Goal: Task Accomplishment & Management: Manage account settings

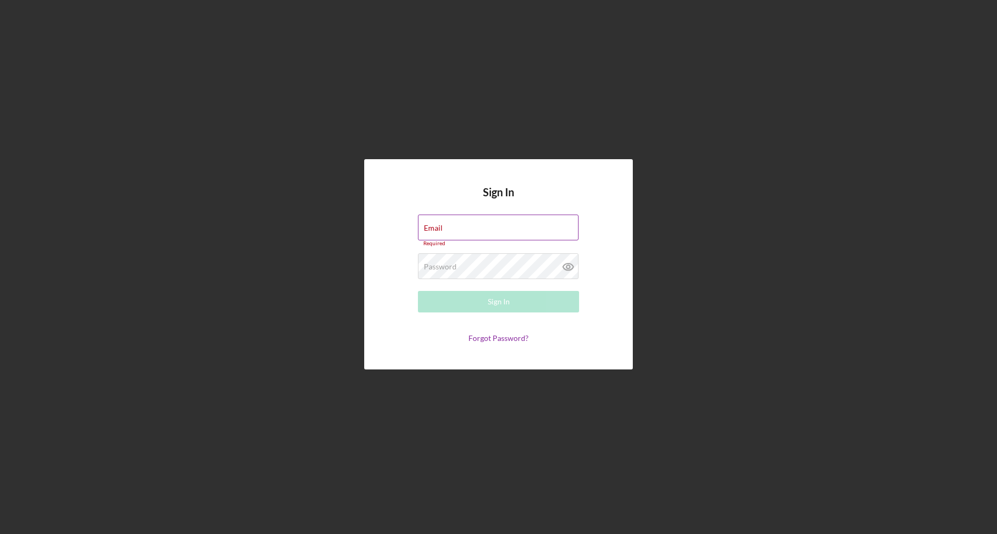
click at [550, 223] on div "Email Required" at bounding box center [498, 230] width 161 height 32
click at [508, 220] on div "Email Required" at bounding box center [498, 230] width 161 height 32
click at [505, 226] on div "Email Required" at bounding box center [498, 230] width 161 height 32
click at [882, 205] on div "Sign In Email Required Password Required Sign In Forgot Password?" at bounding box center [498, 264] width 986 height 528
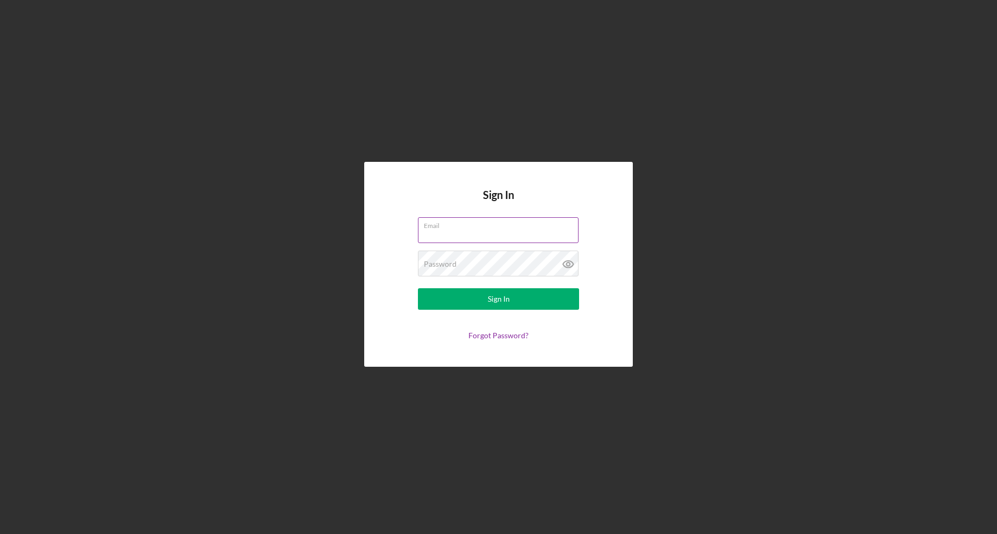
click at [538, 227] on div "Email" at bounding box center [498, 230] width 161 height 27
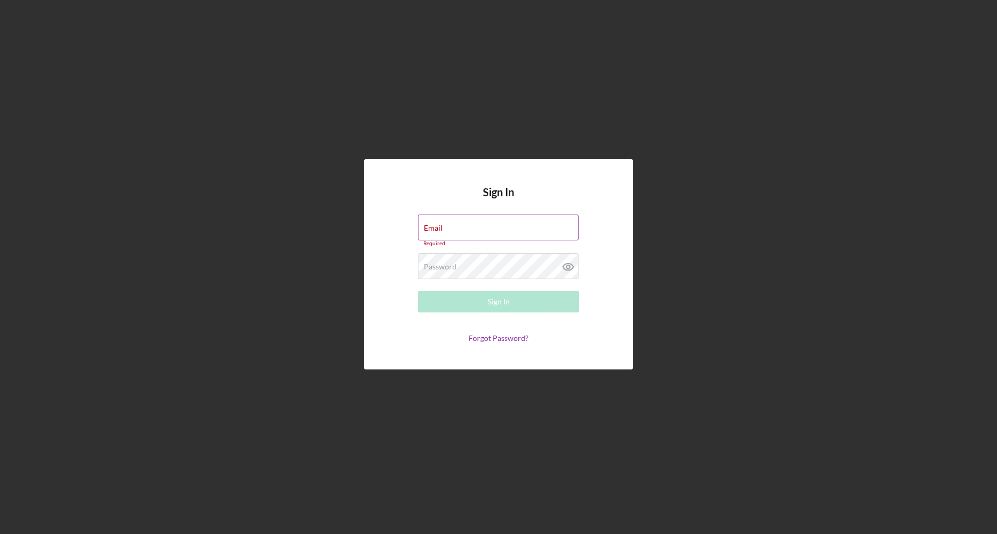
click at [538, 227] on input "Email" at bounding box center [498, 227] width 161 height 26
type input "accounting@lalaland-design.com"
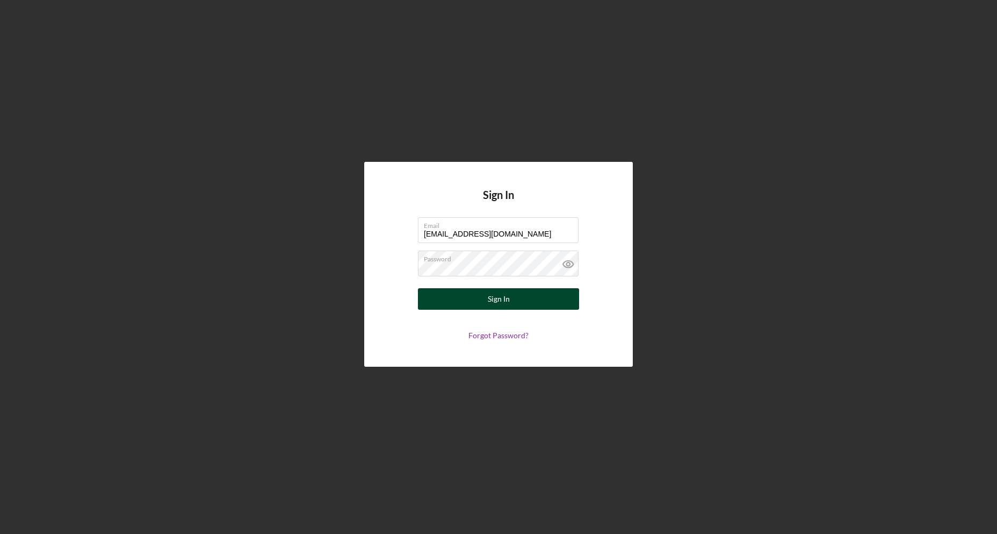
click at [523, 295] on button "Sign In" at bounding box center [498, 298] width 161 height 21
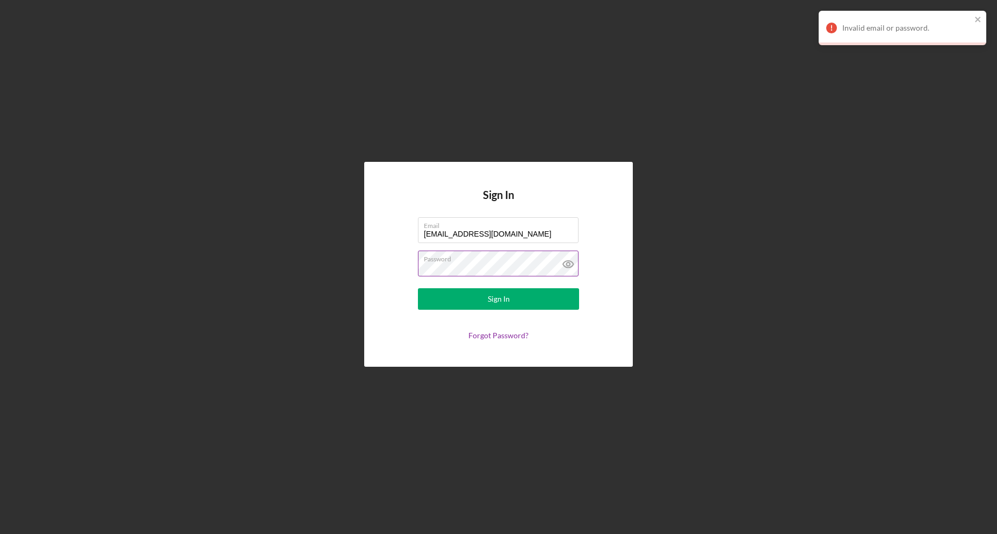
click at [565, 263] on icon at bounding box center [568, 263] width 27 height 27
click at [272, 271] on div "Sign In Email accounting@lalaland-design.com Password Sign In Forgot Password?" at bounding box center [498, 264] width 986 height 528
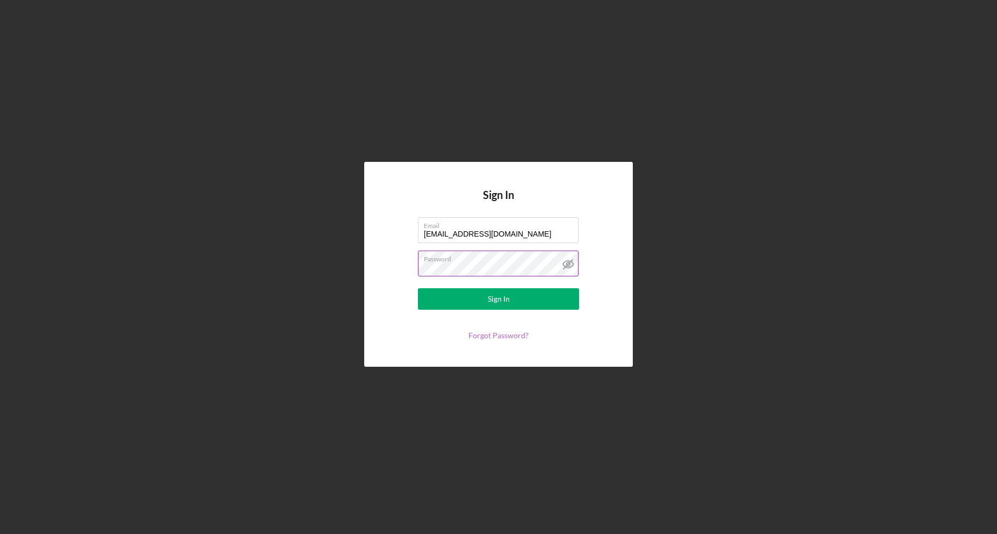
click at [501, 336] on link "Forgot Password?" at bounding box center [499, 334] width 60 height 9
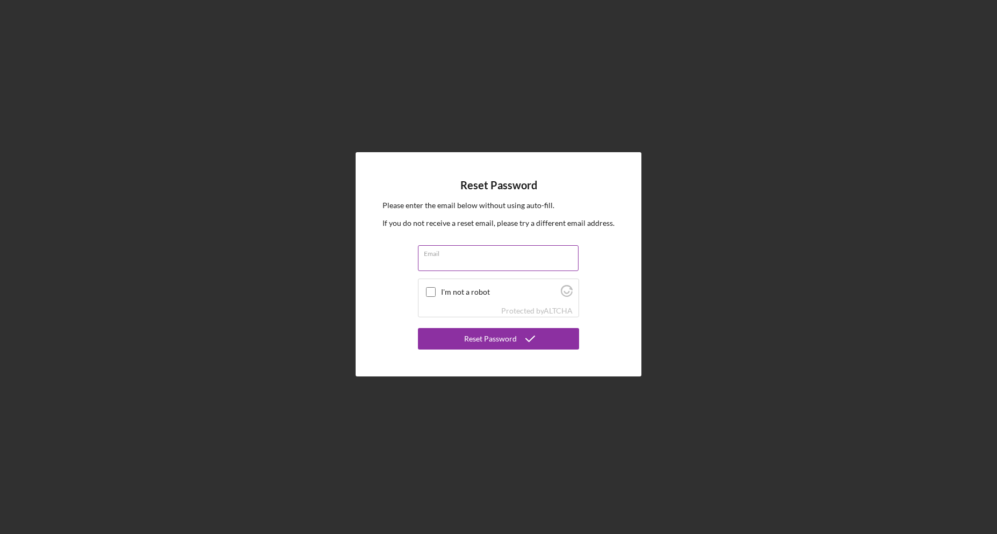
click at [512, 262] on input "Email" at bounding box center [498, 258] width 161 height 26
type input "accounting@lalaland-design.com"
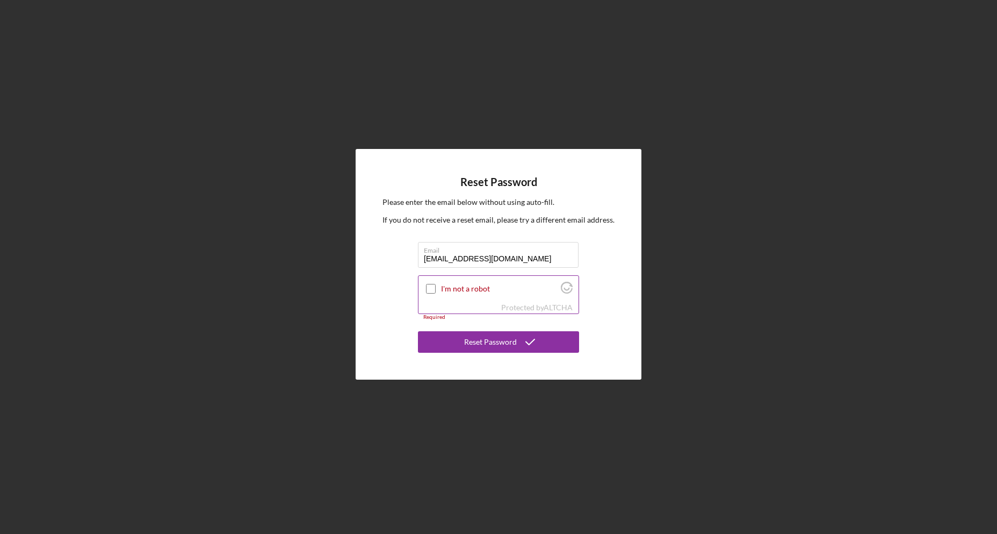
click at [431, 291] on input "I'm not a robot" at bounding box center [431, 289] width 10 height 10
checkbox input "true"
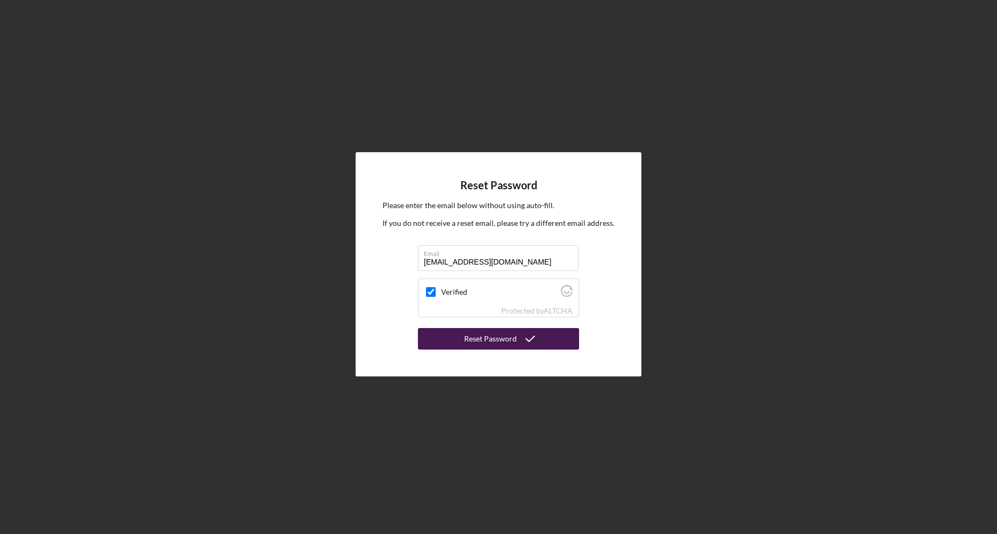
click at [521, 342] on icon "submit" at bounding box center [530, 338] width 27 height 27
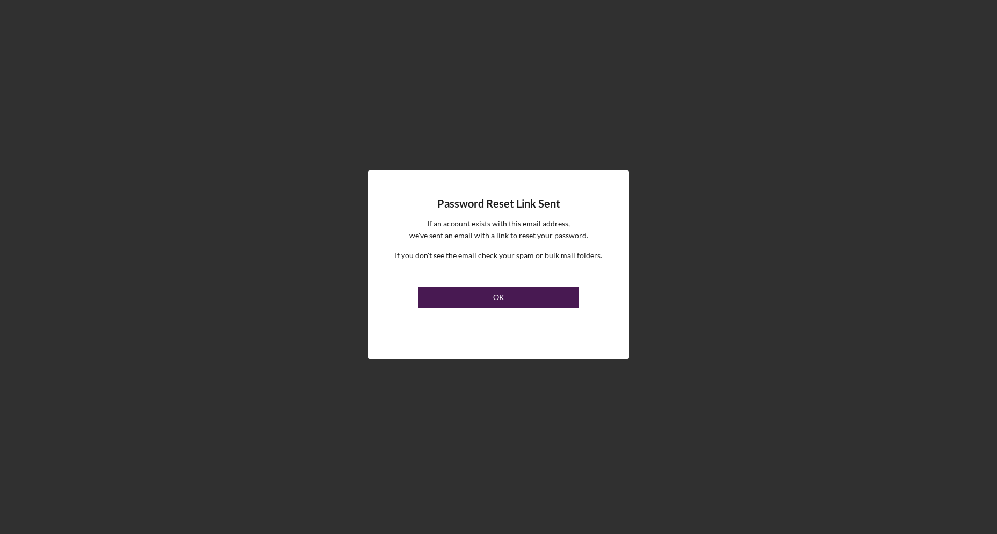
click at [514, 290] on button "OK" at bounding box center [498, 296] width 161 height 21
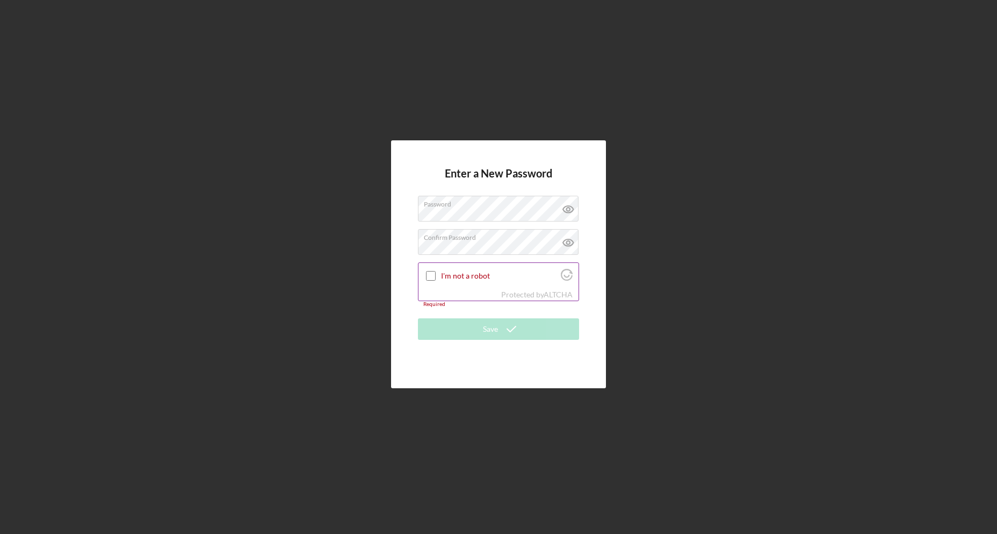
click at [432, 273] on input "I'm not a robot" at bounding box center [431, 276] width 10 height 10
checkbox input "true"
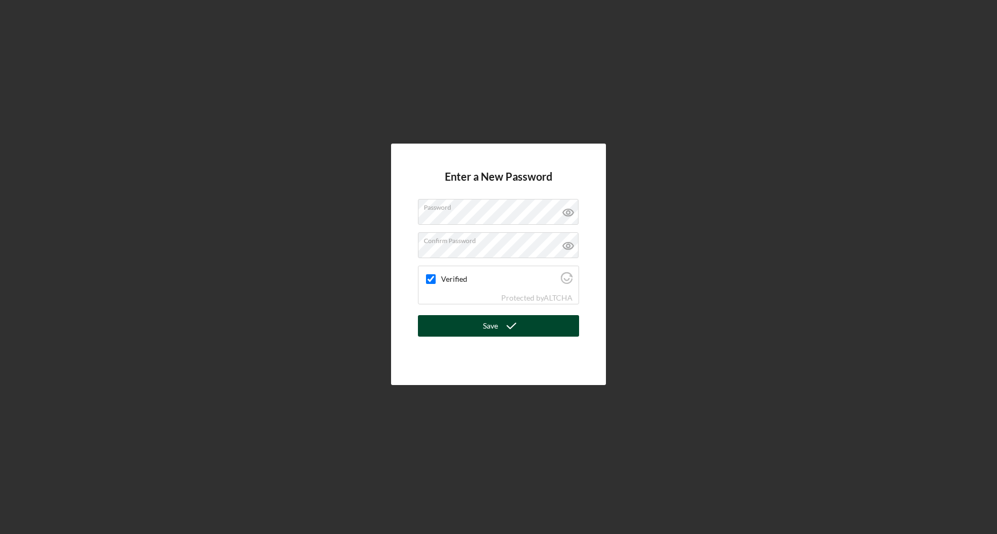
click at [529, 323] on button "Save" at bounding box center [498, 325] width 161 height 21
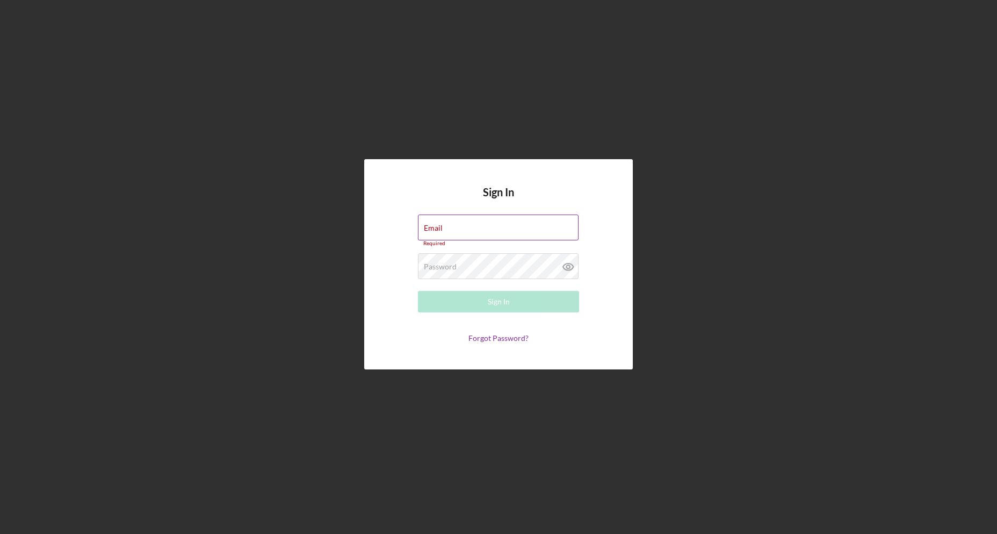
click at [515, 233] on input "Email" at bounding box center [498, 227] width 161 height 26
type input "accounting@lalaland-design.com"
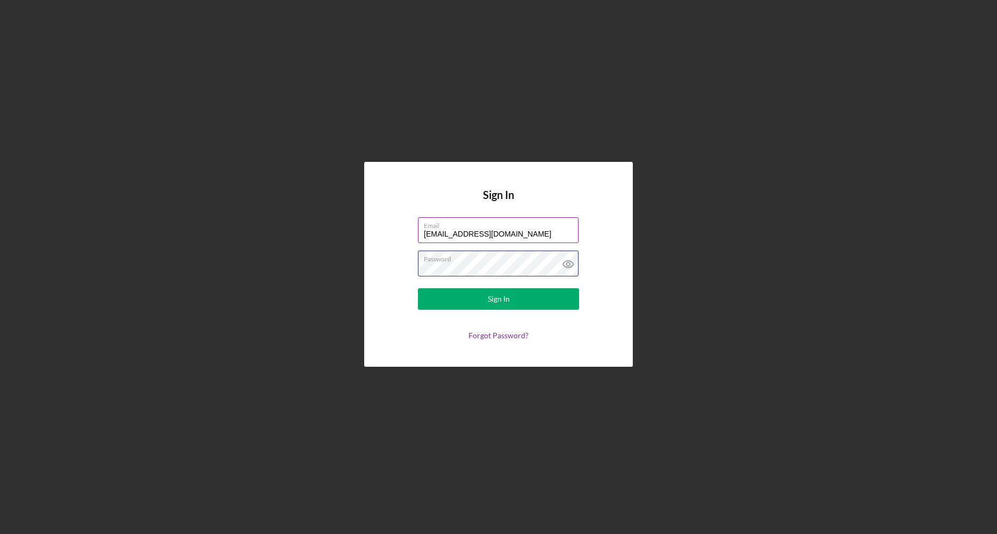
click at [418, 288] on button "Sign In" at bounding box center [498, 298] width 161 height 21
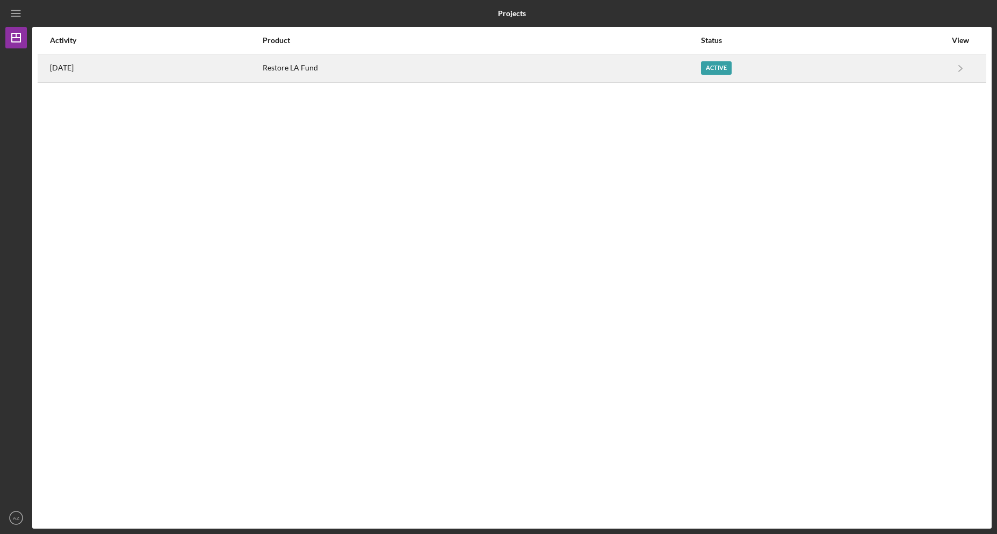
click at [732, 67] on div "Active" at bounding box center [716, 67] width 31 height 13
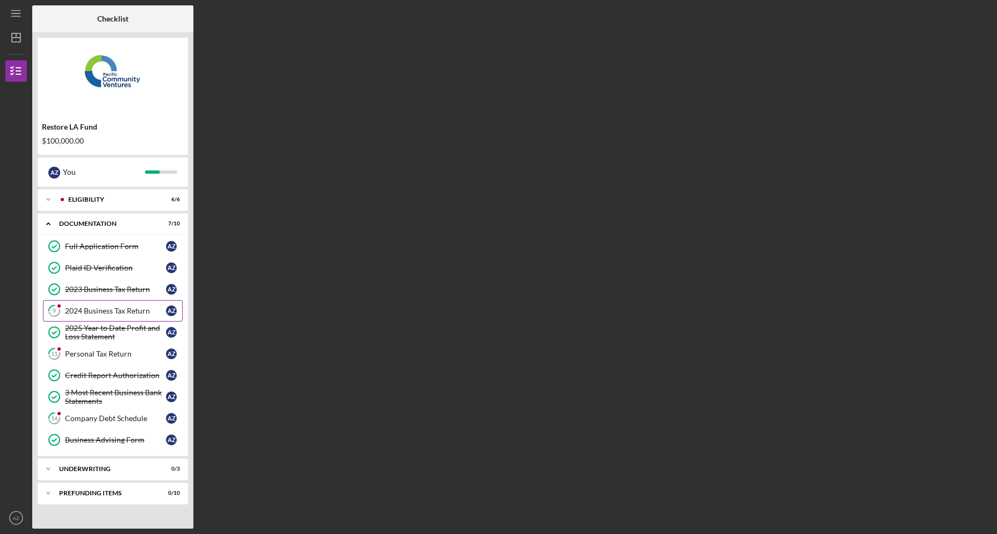
click at [144, 308] on div "2024 Business Tax Return" at bounding box center [115, 310] width 101 height 9
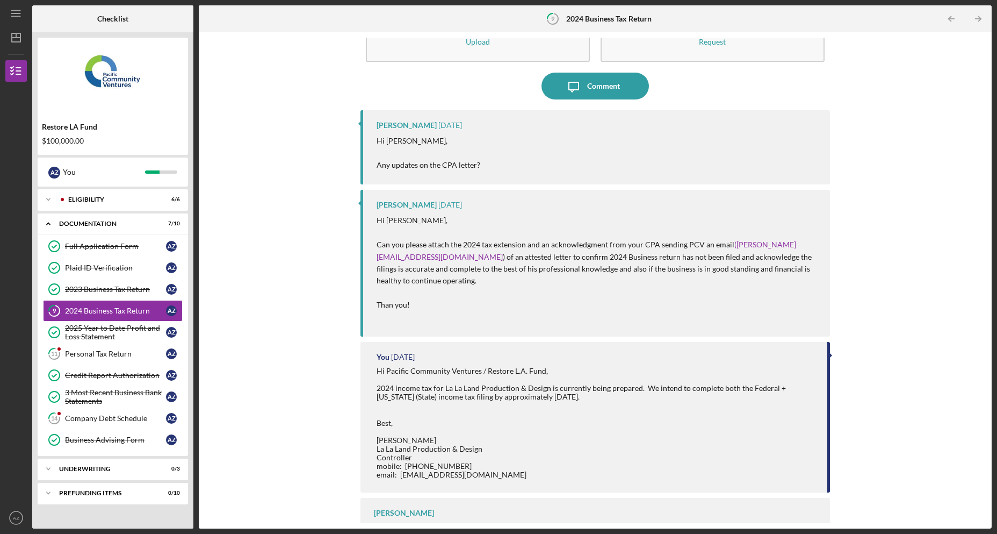
scroll to position [83, 0]
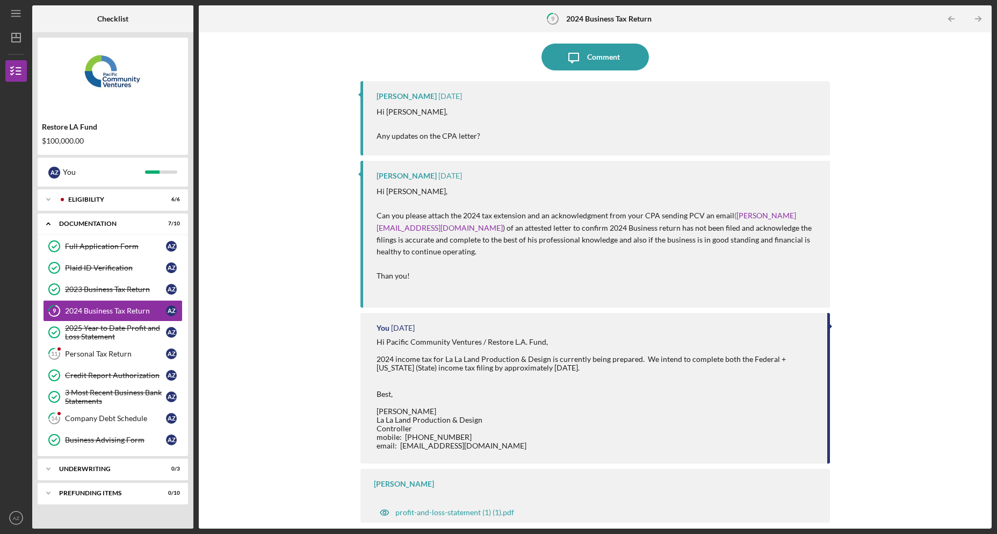
click at [294, 90] on div "Icon/Upload Upload Request Icon/Message Comment Yash Abichandani 4 days ago Hi …" at bounding box center [595, 280] width 782 height 485
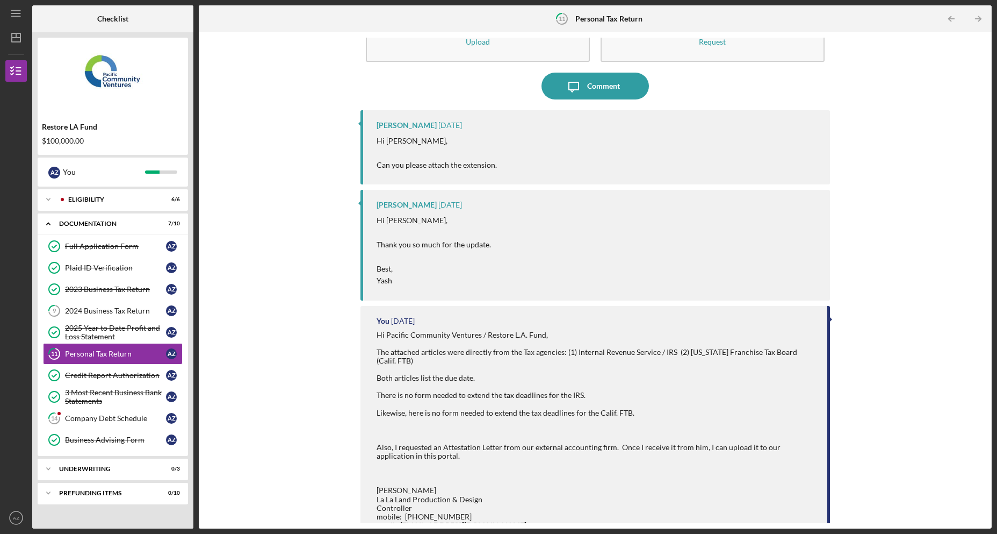
scroll to position [107, 0]
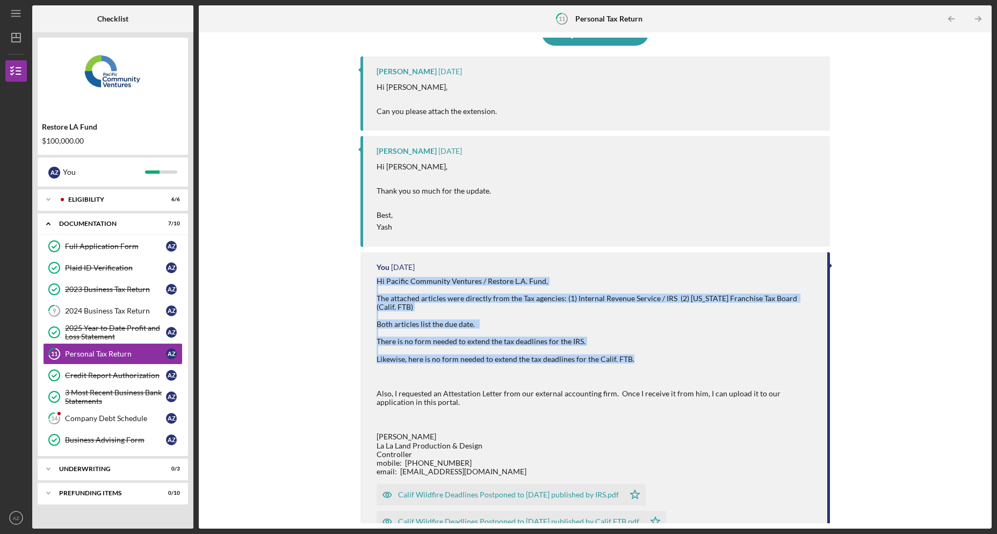
drag, startPoint x: 635, startPoint y: 355, endPoint x: 370, endPoint y: 280, distance: 275.2
click at [370, 280] on div "You 2 weeks ago Hi Pacific Community Ventures / Restore L.A. Fund, The attached…" at bounding box center [596, 397] width 470 height 291
copy div "Hi Pacific Community Ventures / Restore L.A. Fund, The attached articles were d…"
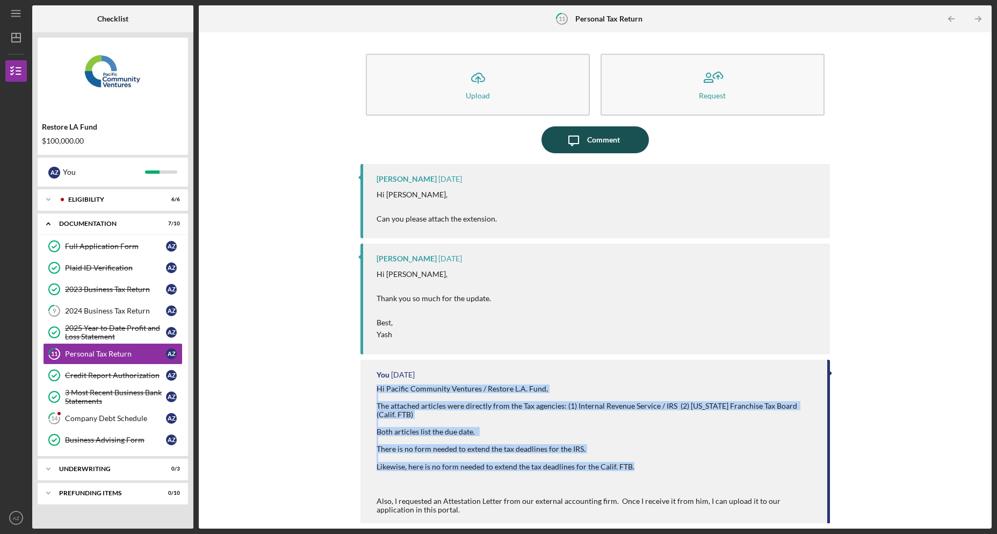
click at [597, 135] on div "Comment" at bounding box center [603, 139] width 33 height 27
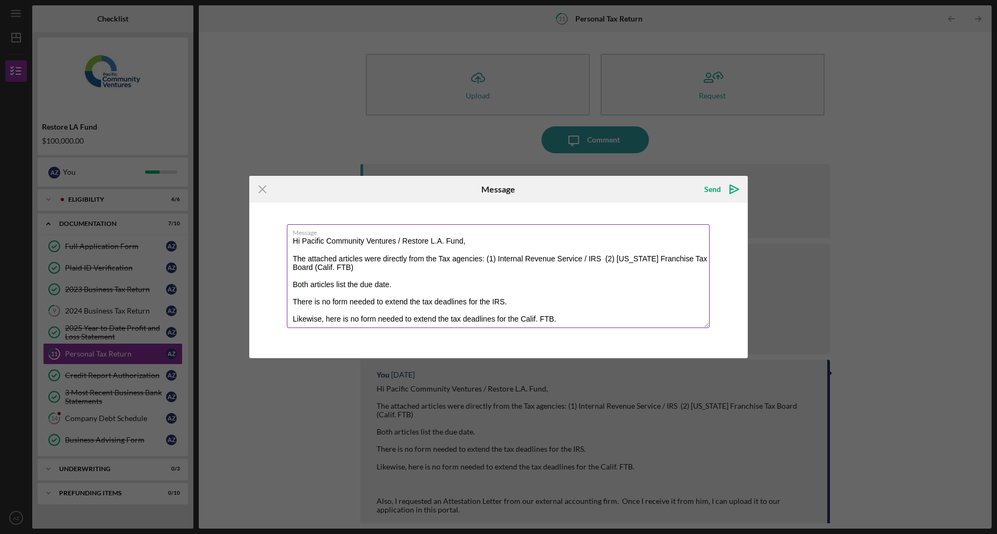
drag, startPoint x: 304, startPoint y: 240, endPoint x: 464, endPoint y: 239, distance: 160.1
click at [464, 239] on textarea "Hi Pacific Community Ventures / Restore L.A. Fund, The attached articles were d…" at bounding box center [498, 276] width 423 height 104
click at [593, 319] on textarea "Hi Yash, The attached articles were directly from the Tax agencies: (1) Interna…" at bounding box center [498, 276] width 423 height 104
type textarea "Hi Yash, The attached articles were directly from the Tax agencies: (1) Interna…"
drag, startPoint x: 304, startPoint y: 325, endPoint x: 241, endPoint y: 200, distance: 139.8
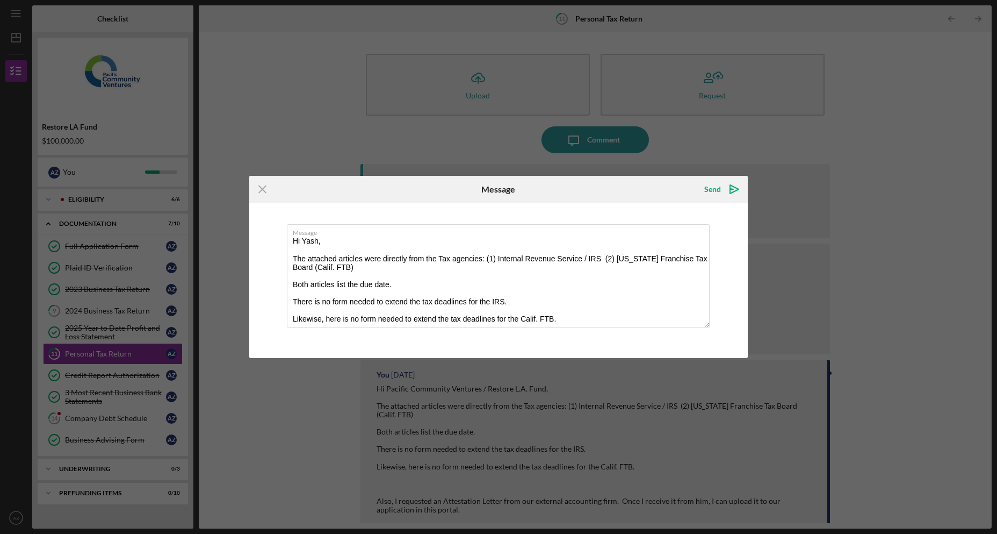
click at [241, 200] on div "Icon/Menu Close Message Send Icon/icon-invite-send Message Hi Yash, The attache…" at bounding box center [498, 267] width 997 height 534
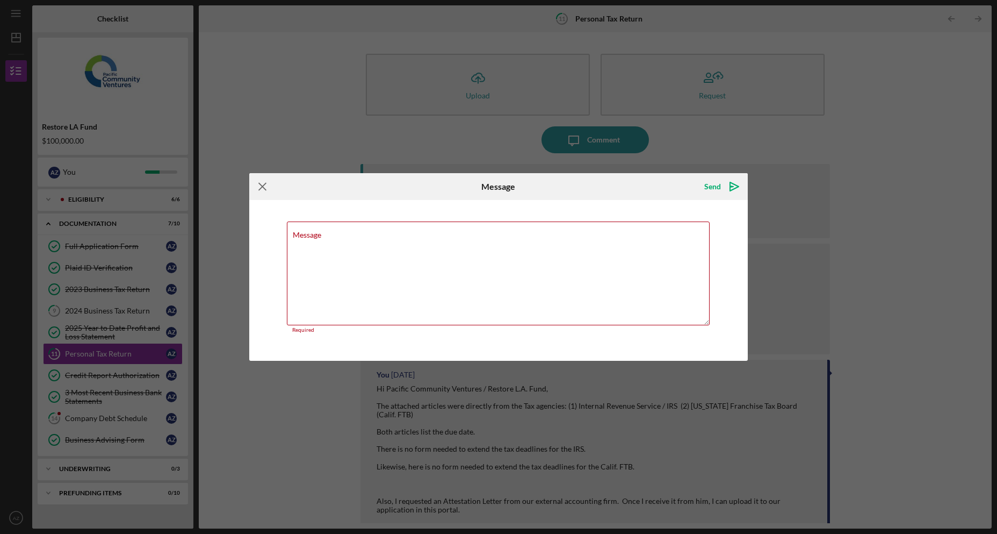
click at [258, 190] on icon "Icon/Menu Close" at bounding box center [262, 186] width 27 height 27
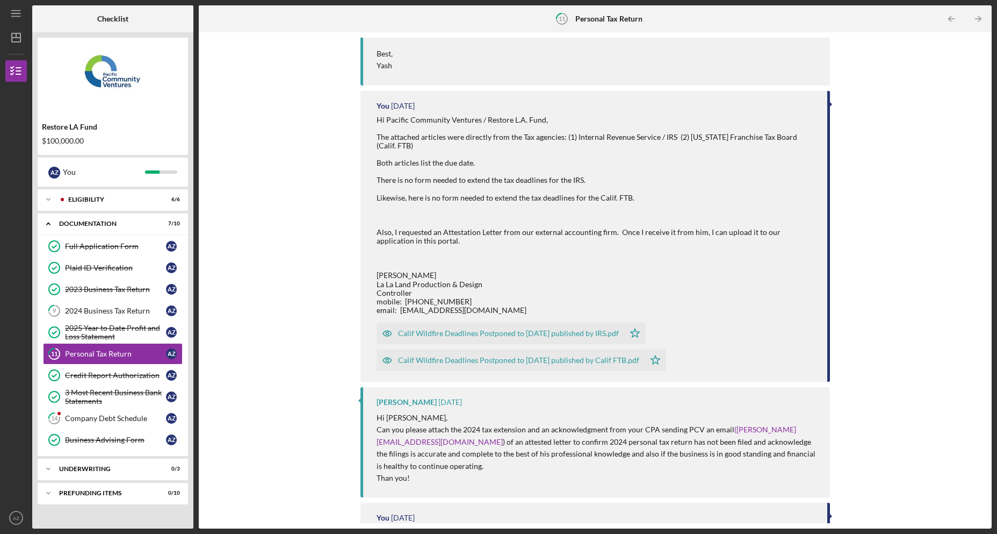
scroll to position [537, 0]
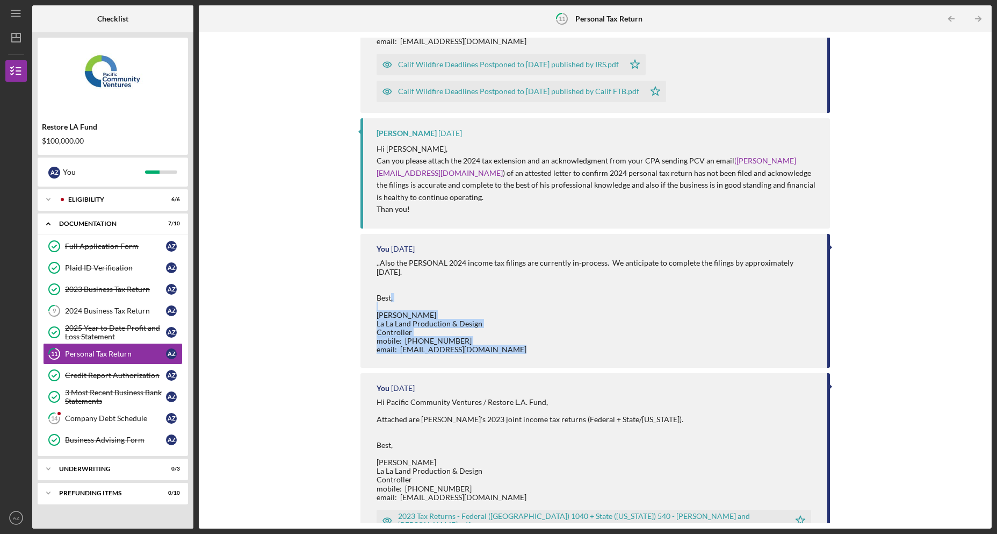
drag, startPoint x: 520, startPoint y: 365, endPoint x: 377, endPoint y: 315, distance: 151.4
click at [377, 315] on div "..Also the PERSONAL 2024 income tax filings are currently in-process. We antici…" at bounding box center [597, 305] width 440 height 95
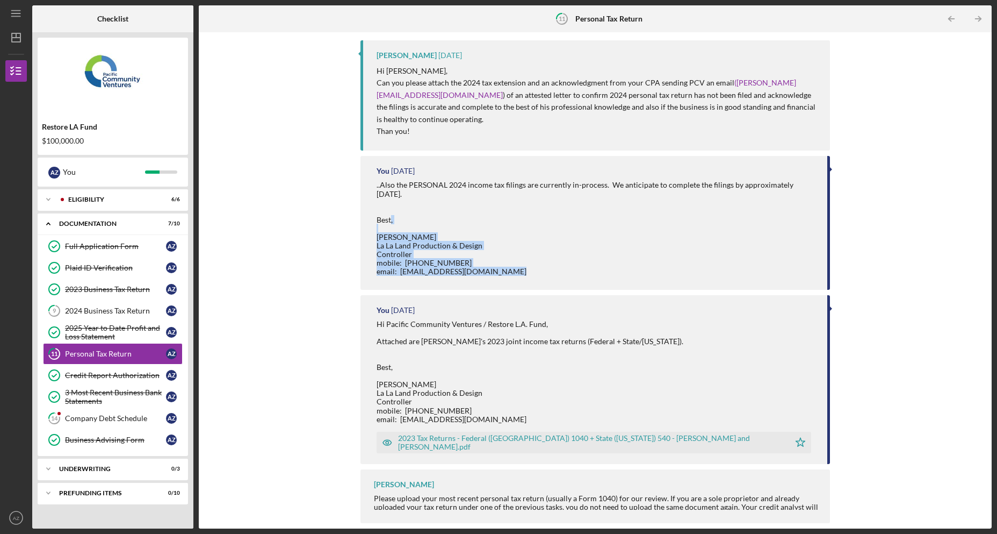
click at [905, 348] on div "Icon/Upload Upload Request Icon/Message Comment Yash Abichandani 4 days ago Hi …" at bounding box center [595, 280] width 782 height 485
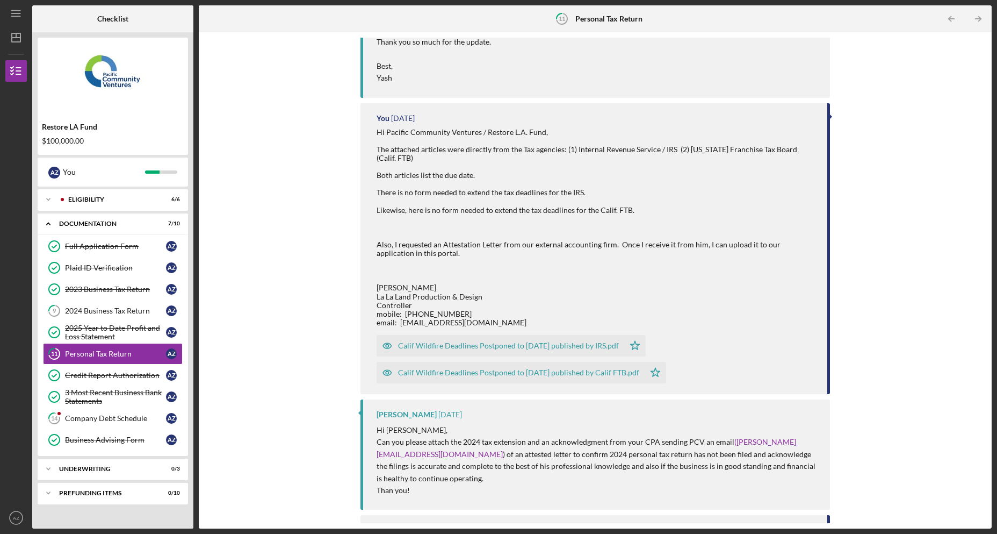
scroll to position [0, 0]
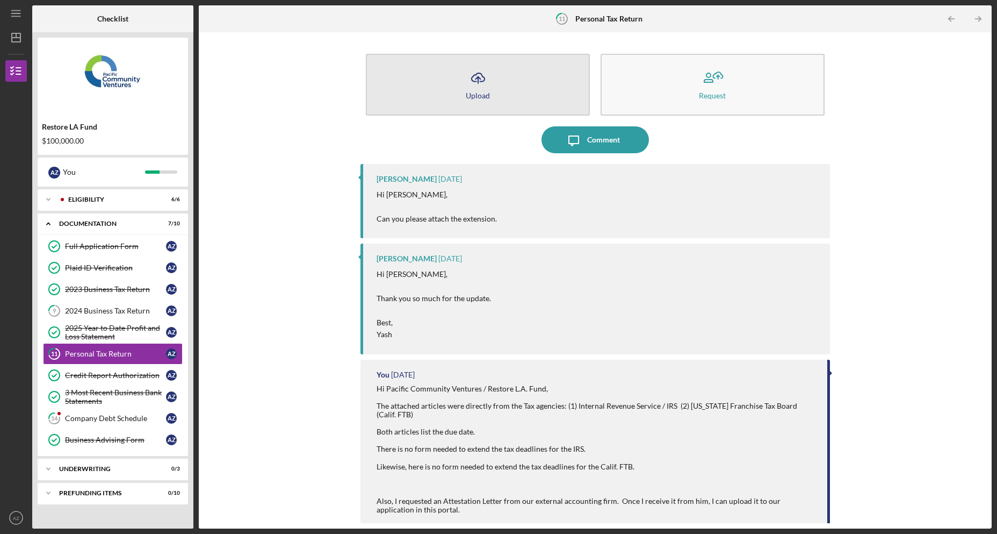
click at [481, 91] on div "Upload" at bounding box center [478, 95] width 24 height 8
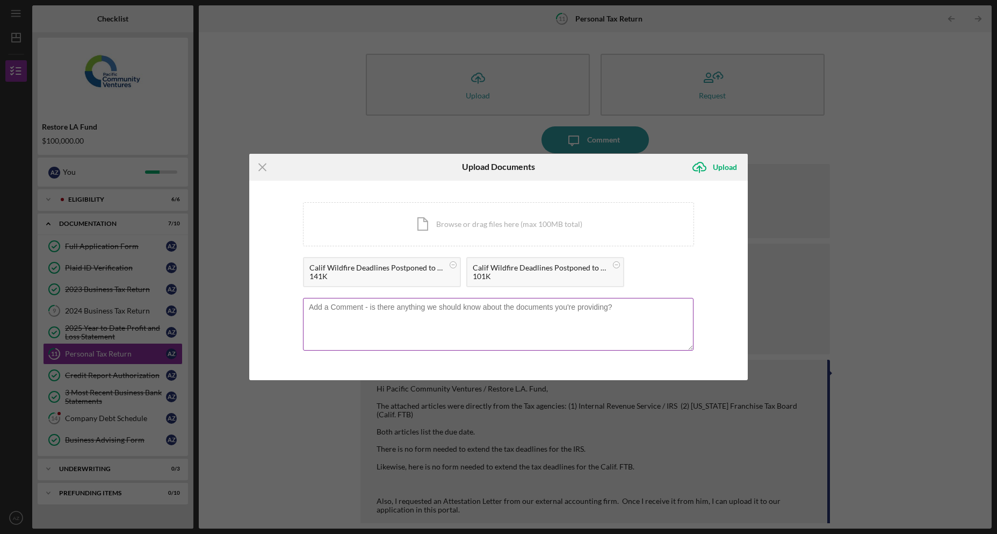
click at [501, 321] on textarea at bounding box center [498, 324] width 391 height 53
paste textarea "Hi Yash, The attached articles were directly from the Tax agencies: (1) Interna…"
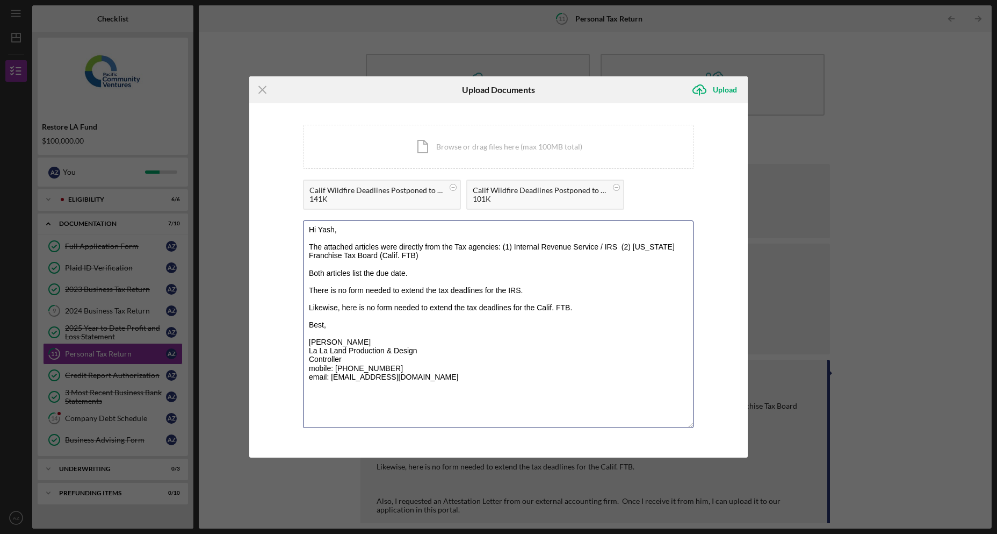
drag, startPoint x: 689, startPoint y: 345, endPoint x: 760, endPoint y: 500, distance: 169.7
click at [760, 500] on div "Icon/Menu Close Upload Documents Icon/Upload Upload You're uploading documents …" at bounding box center [498, 267] width 997 height 534
click at [319, 241] on textarea "Hi Yash, The attached articles were directly from the Tax agencies: (1) Interna…" at bounding box center [498, 323] width 391 height 207
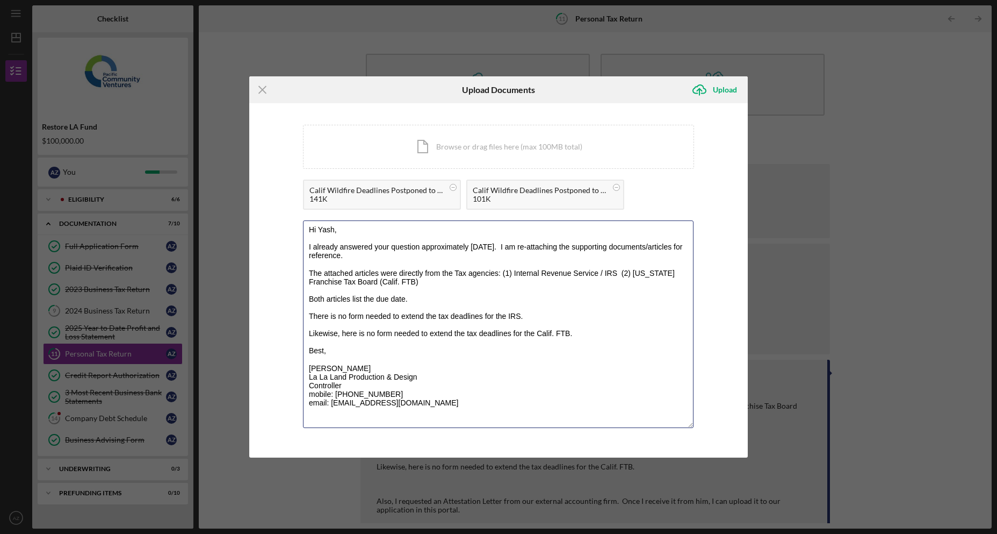
drag, startPoint x: 502, startPoint y: 410, endPoint x: 18, endPoint y: 137, distance: 556.0
click at [18, 137] on div "Icon/Menu Close Upload Documents Icon/Upload Upload You're uploading documents …" at bounding box center [498, 267] width 997 height 534
click at [523, 414] on textarea "Hi Yash, I already answered your question approximately 2 weeks ago. I am re-at…" at bounding box center [498, 323] width 391 height 207
type textarea "Hi Yash, I already answered your question approximately 2 weeks ago. I am re-at…"
click at [727, 93] on div "Upload" at bounding box center [725, 89] width 24 height 21
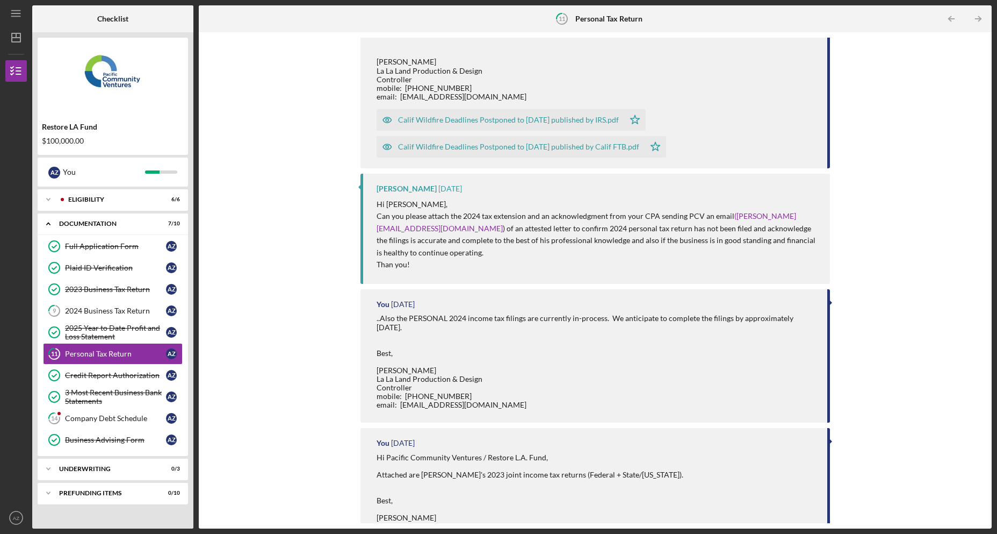
scroll to position [903, 0]
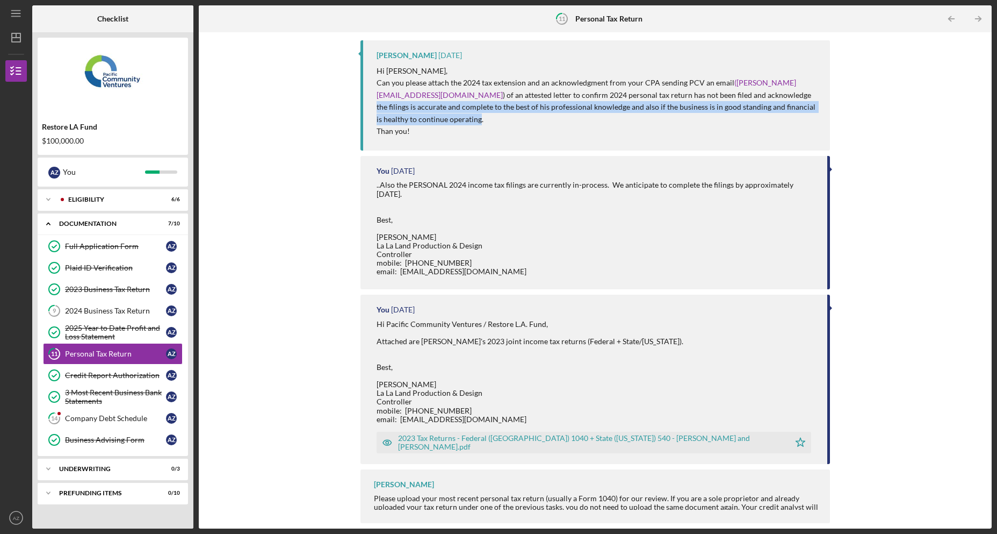
drag, startPoint x: 772, startPoint y: 96, endPoint x: 439, endPoint y: 123, distance: 334.2
click at [439, 123] on p "Can you please attach the 2024 tax extension and an acknowledgment from your CP…" at bounding box center [598, 101] width 443 height 48
copy p "the filings is accurate and complete to the best of his professional knowledge …"
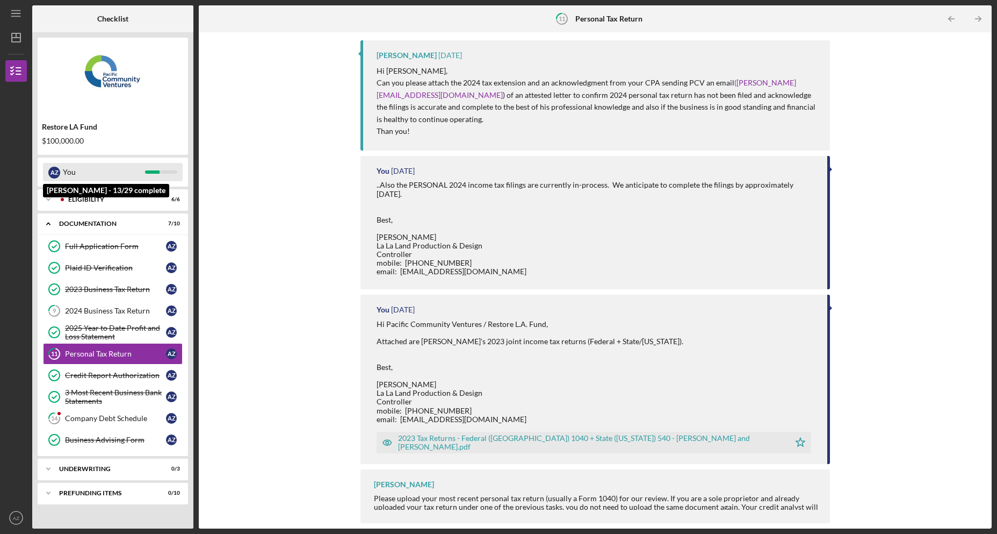
click at [79, 175] on div "You" at bounding box center [104, 172] width 82 height 18
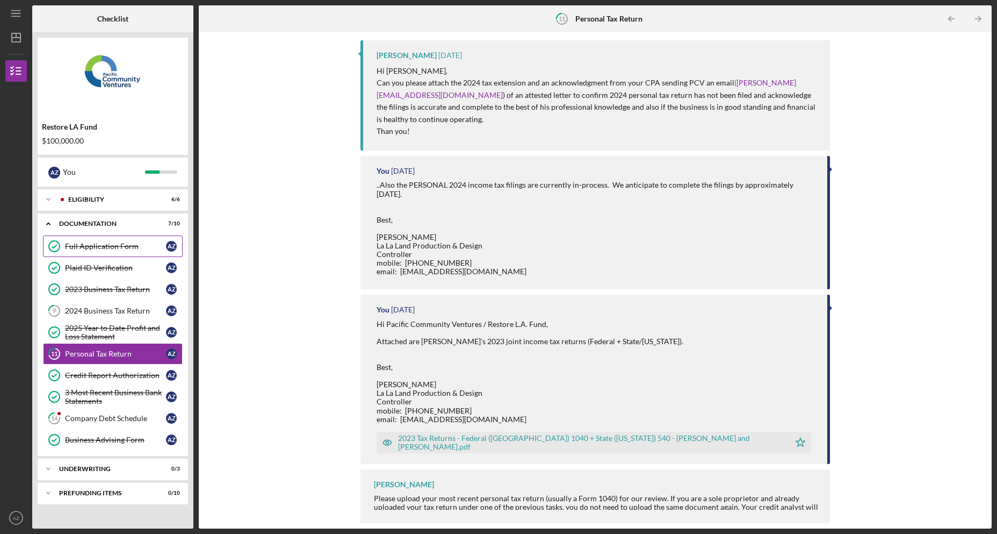
click at [94, 240] on link "Full Application Form Full Application Form A Z" at bounding box center [113, 245] width 140 height 21
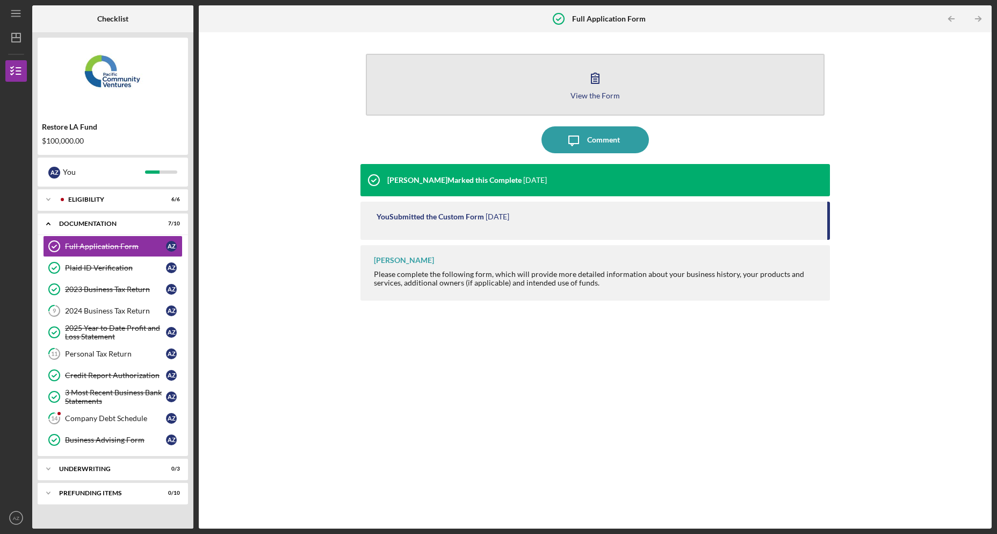
click at [600, 93] on div "View the Form" at bounding box center [595, 95] width 49 height 8
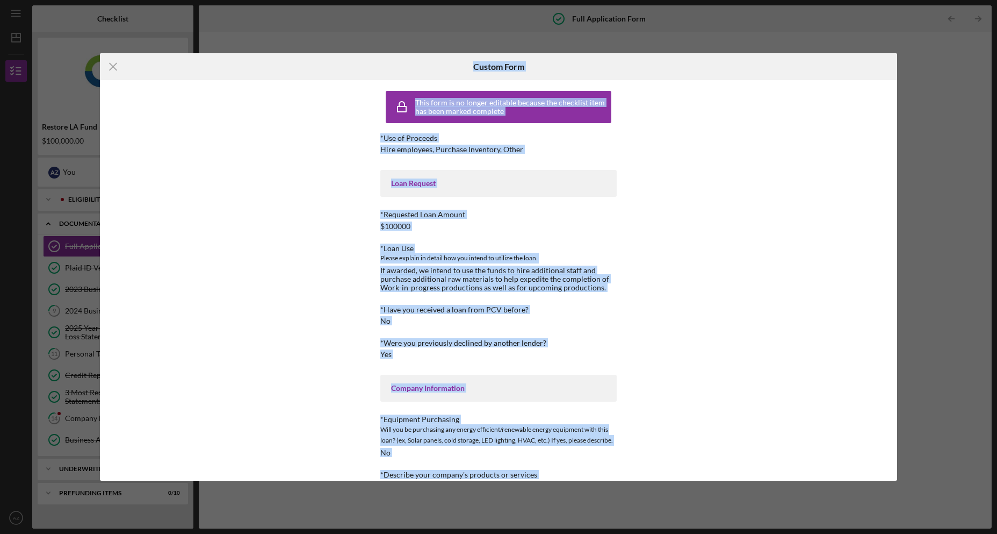
drag, startPoint x: 472, startPoint y: 461, endPoint x: 384, endPoint y: 63, distance: 407.7
click at [384, 63] on div "Icon/Menu Close Custom Form This form is no longer editable because the checkli…" at bounding box center [499, 266] width 798 height 427
drag, startPoint x: 396, startPoint y: 265, endPoint x: 388, endPoint y: 275, distance: 11.8
copy div "Custom Form This form is no longer editable because the checklist item has been…"
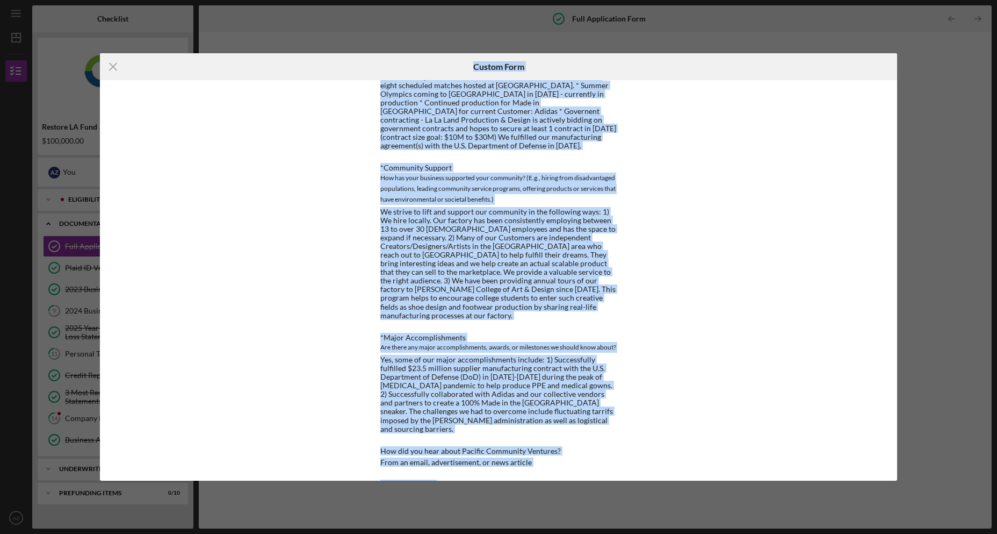
scroll to position [1046, 0]
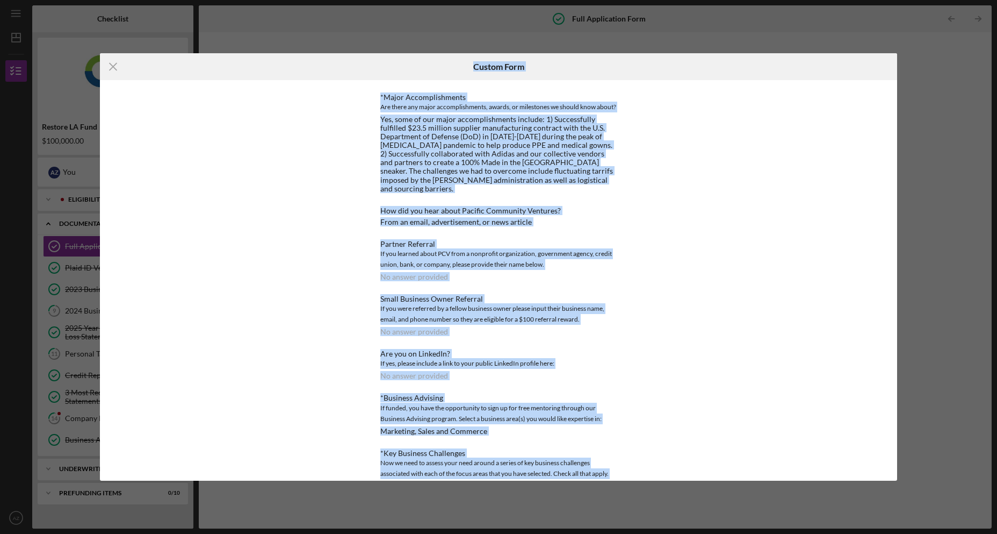
click at [698, 292] on div "This form is no longer editable because the checklist item has been marked comp…" at bounding box center [499, 280] width 798 height 400
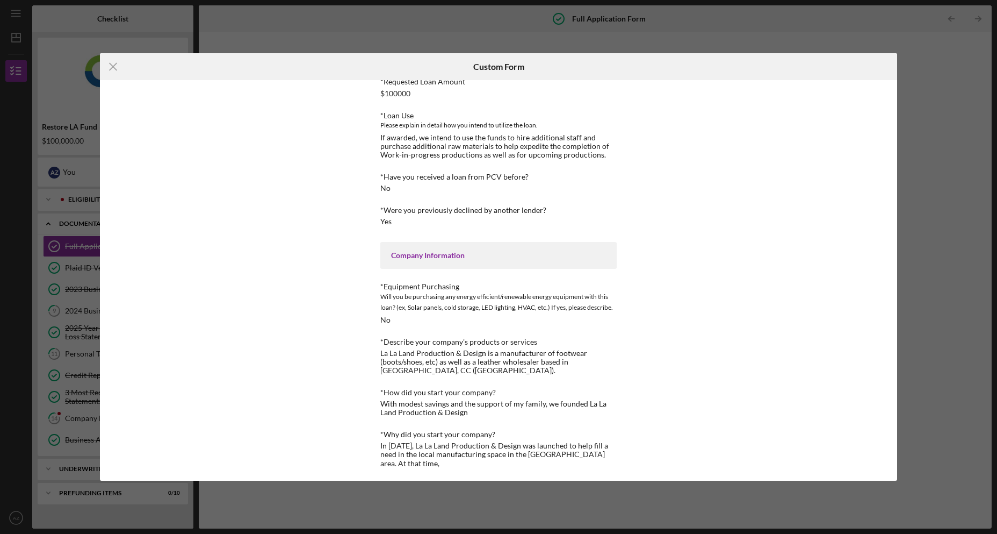
scroll to position [0, 0]
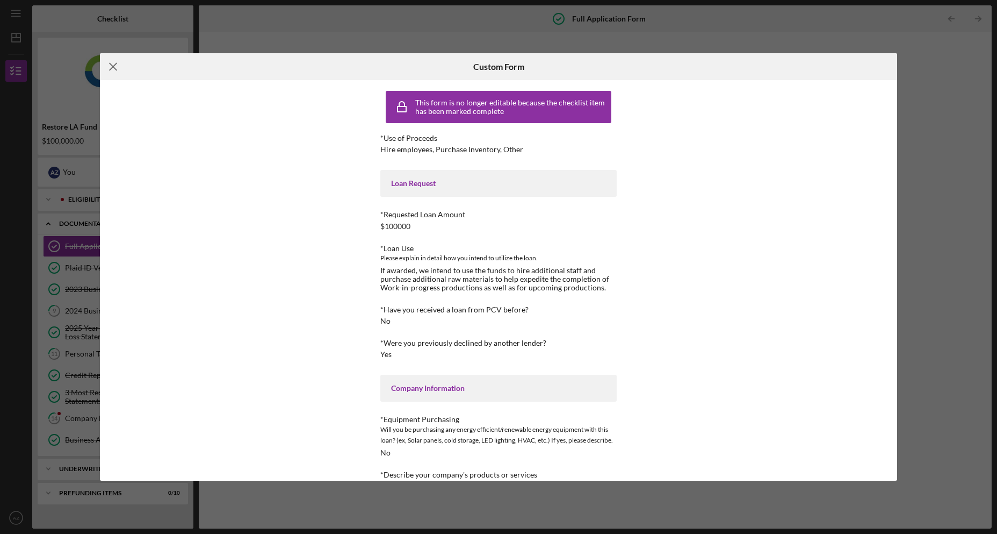
click at [114, 71] on icon "Icon/Menu Close" at bounding box center [113, 66] width 27 height 27
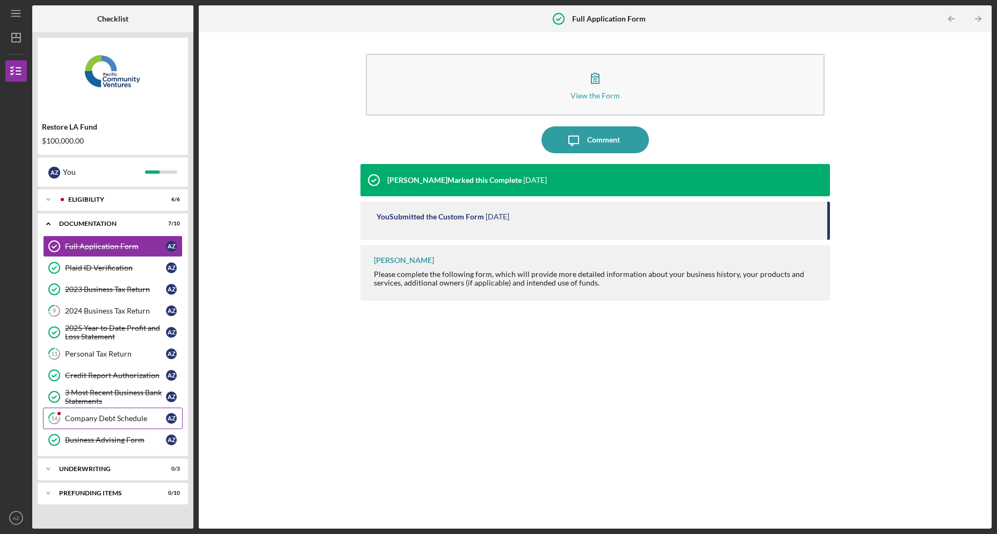
click at [121, 419] on div "Company Debt Schedule" at bounding box center [115, 418] width 101 height 9
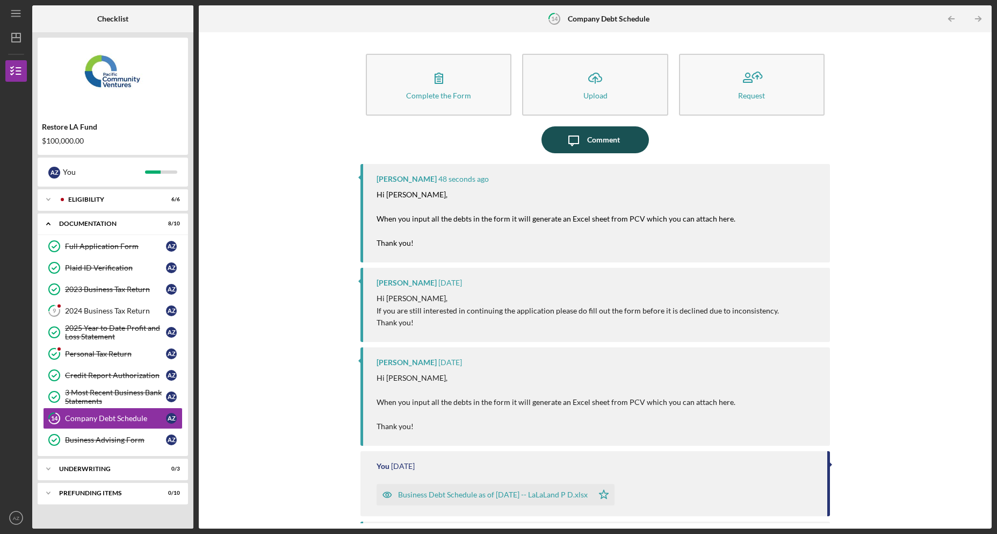
click at [623, 146] on button "Icon/Message Comment" at bounding box center [595, 139] width 107 height 27
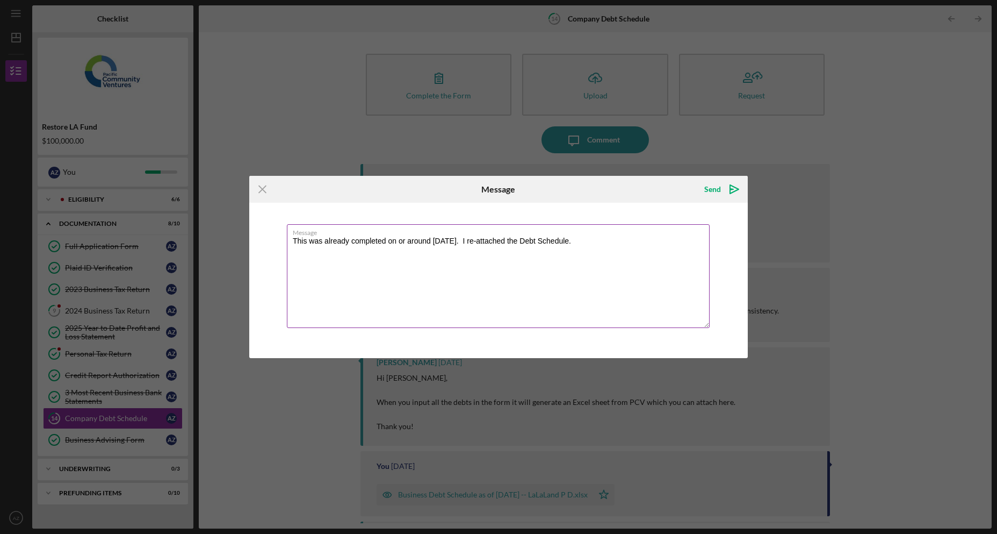
click at [535, 243] on textarea "This was already completed on or around [DATE]. I re-attached the Debt Schedule." at bounding box center [498, 276] width 423 height 104
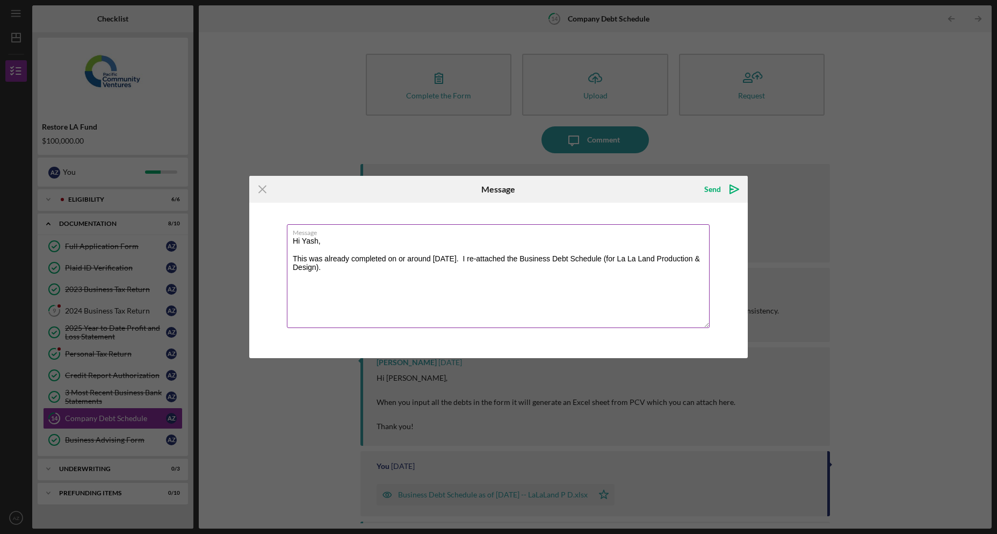
click at [468, 273] on textarea "Hi Yash, This was already completed on or around [DATE]. I re-attached the Busi…" at bounding box center [498, 276] width 423 height 104
click at [399, 289] on textarea "Hi Yash, This was already completed on or around [DATE]. I re-attached the Busi…" at bounding box center [498, 276] width 423 height 104
paste textarea "[PERSON_NAME] La La Land Production & Design Controller mobile: [PHONE_NUMBER] …"
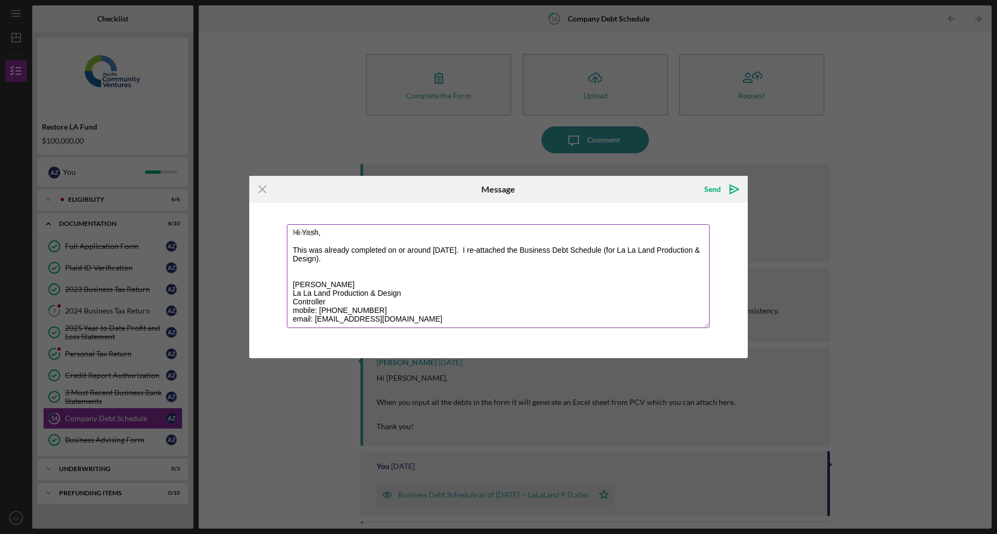
click at [387, 263] on textarea "Hi Yash, This was already completed on or around [DATE]. I re-attached the Busi…" at bounding box center [498, 276] width 423 height 104
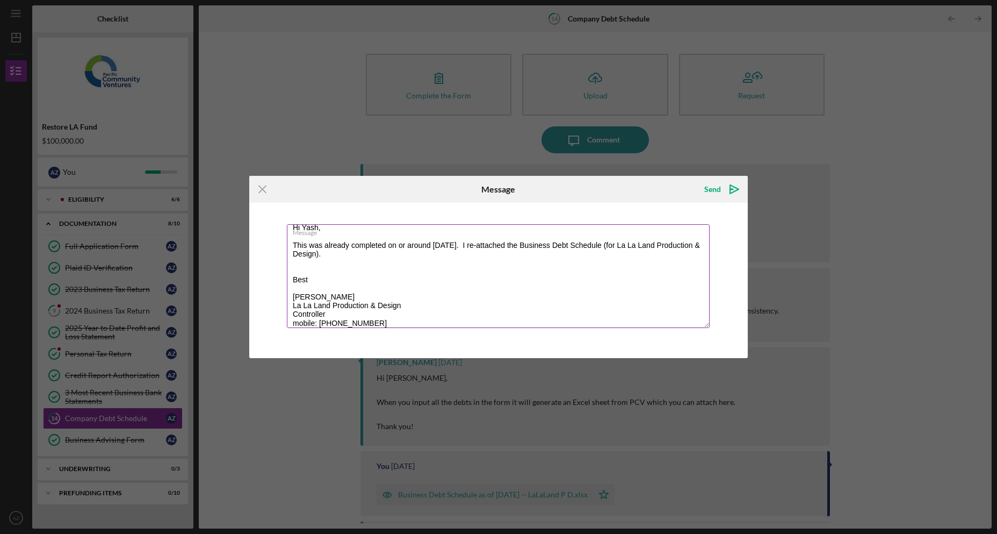
type textarea "Hi Yash, This was already completed on or around [DATE]. I re-attached the Busi…"
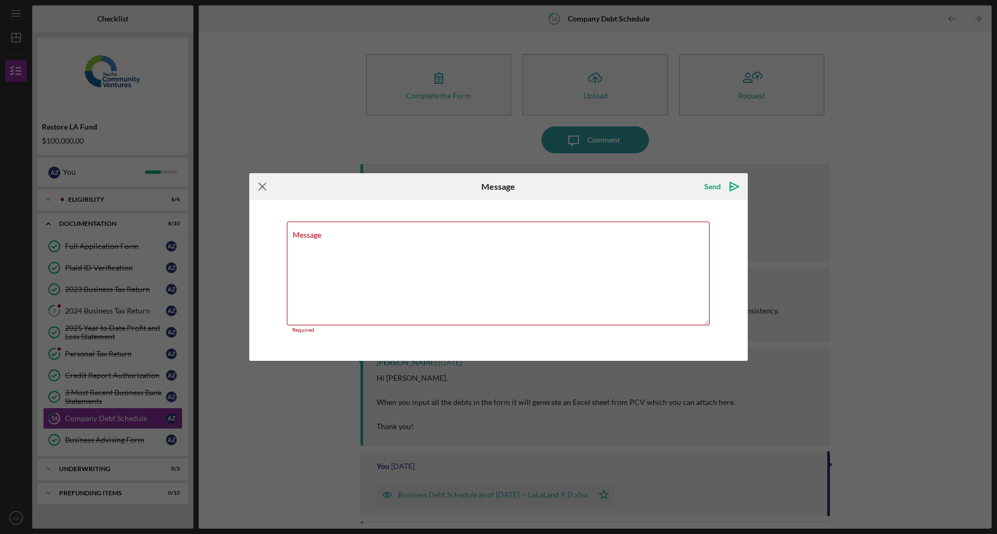
click at [256, 186] on icon "Icon/Menu Close" at bounding box center [262, 186] width 27 height 27
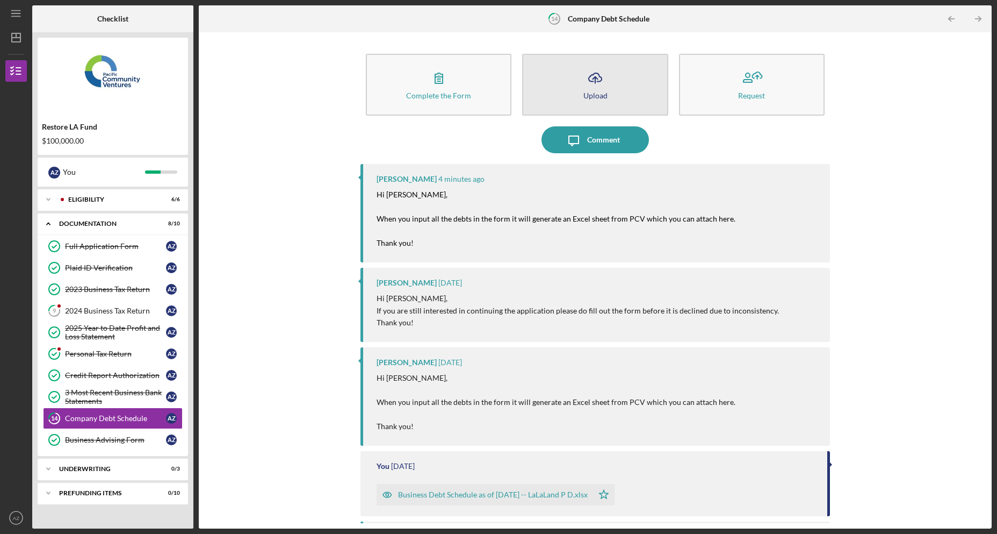
click at [585, 87] on icon "Icon/Upload" at bounding box center [595, 77] width 27 height 27
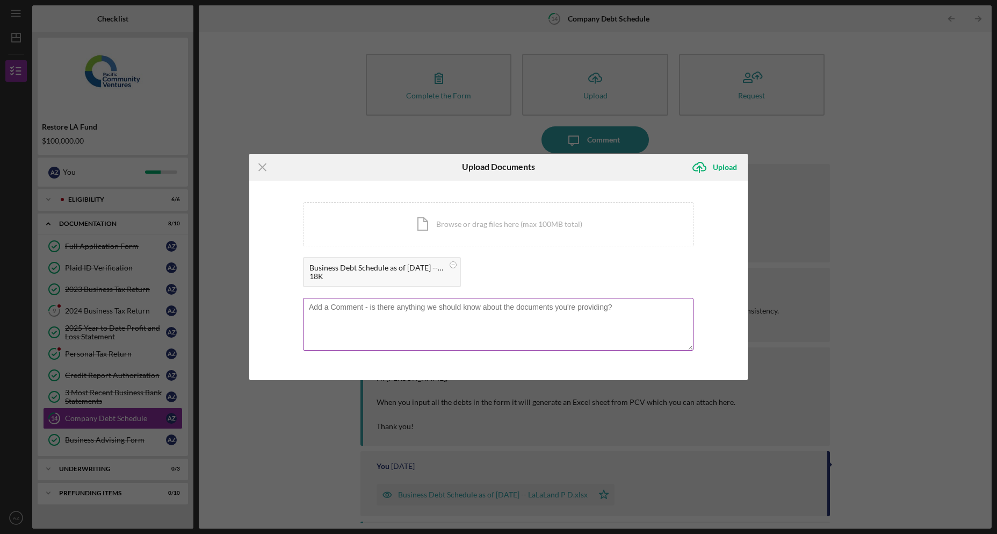
click at [417, 312] on textarea at bounding box center [498, 324] width 391 height 53
paste textarea "Hi Yash, This was already completed on or around 09/24/2025. I re-attached the …"
click at [499, 319] on textarea "Hi Yash, This was already completed on or around 09/24/2025. I re-attached the …" at bounding box center [498, 324] width 391 height 53
click at [499, 327] on textarea "Hi Yash, This was already completed on or around 09/24/2025. I re-attached the …" at bounding box center [498, 324] width 391 height 53
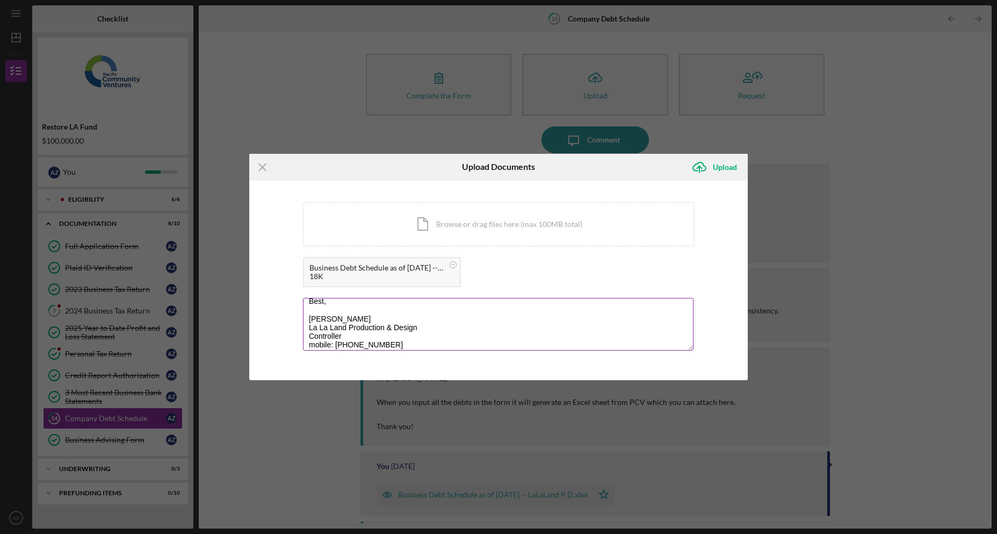
scroll to position [0, 0]
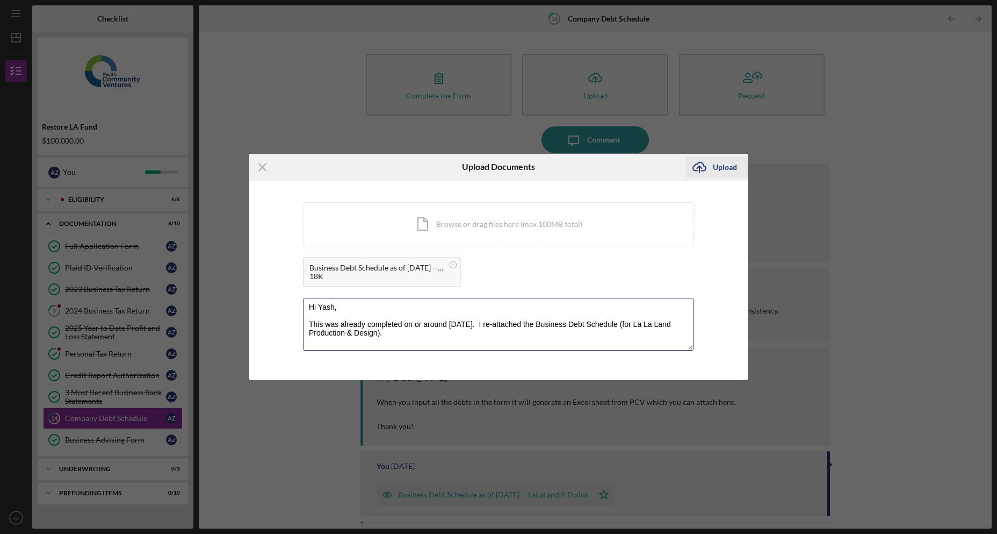
type textarea "Hi Yash, This was already completed on or around 09/24/2025. I re-attached the …"
click at [726, 162] on div "Upload" at bounding box center [725, 166] width 24 height 21
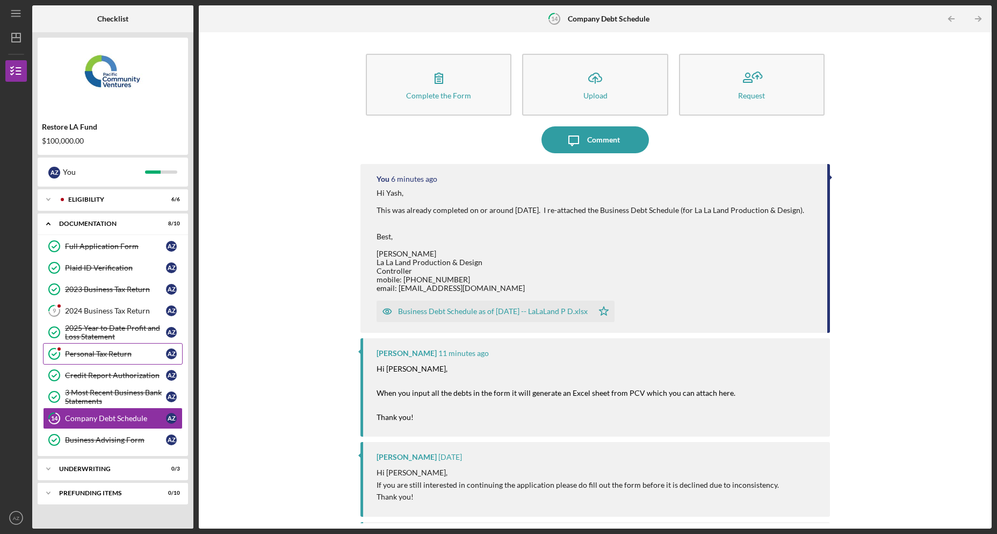
click at [122, 344] on link "Personal Tax Return Personal Tax Return A Z" at bounding box center [113, 353] width 140 height 21
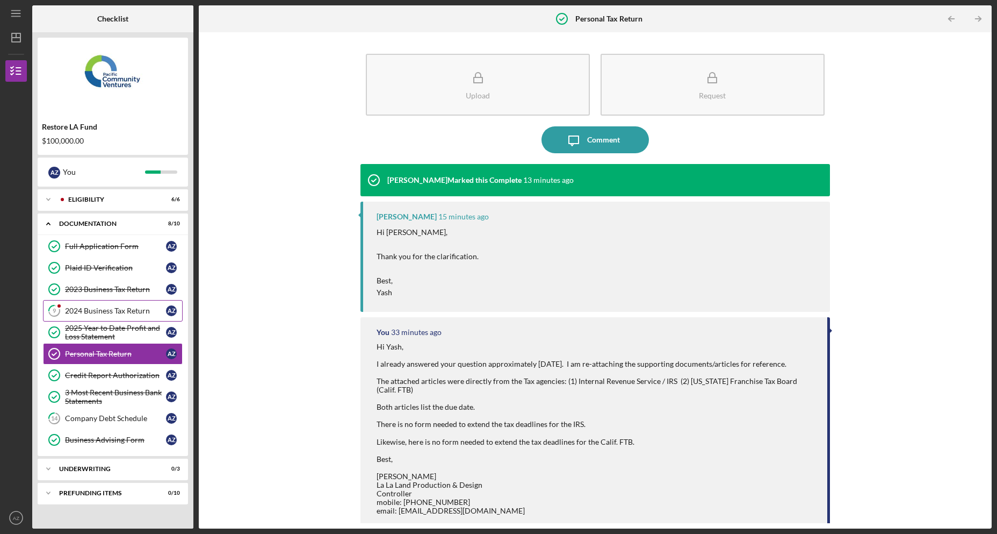
click at [96, 309] on div "2024 Business Tax Return" at bounding box center [115, 310] width 101 height 9
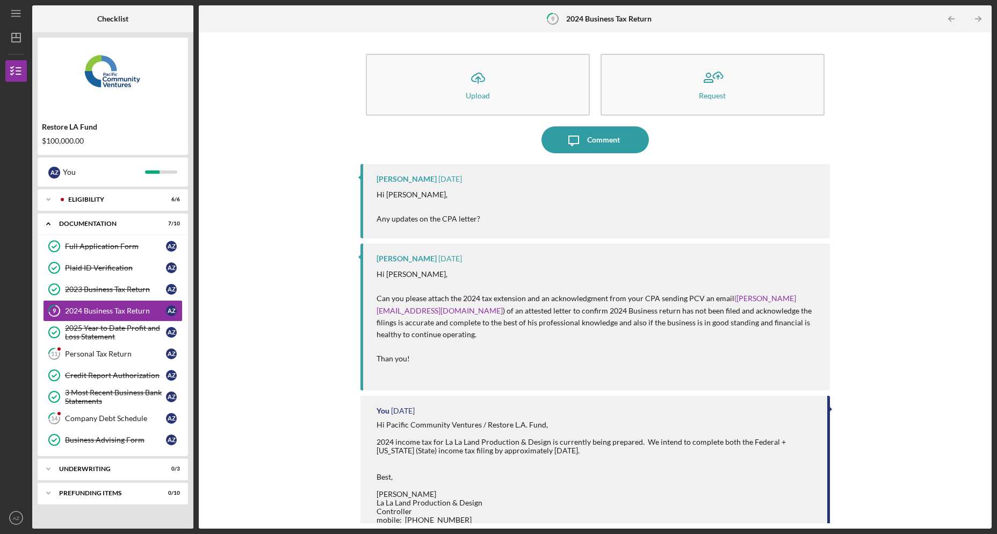
scroll to position [83, 0]
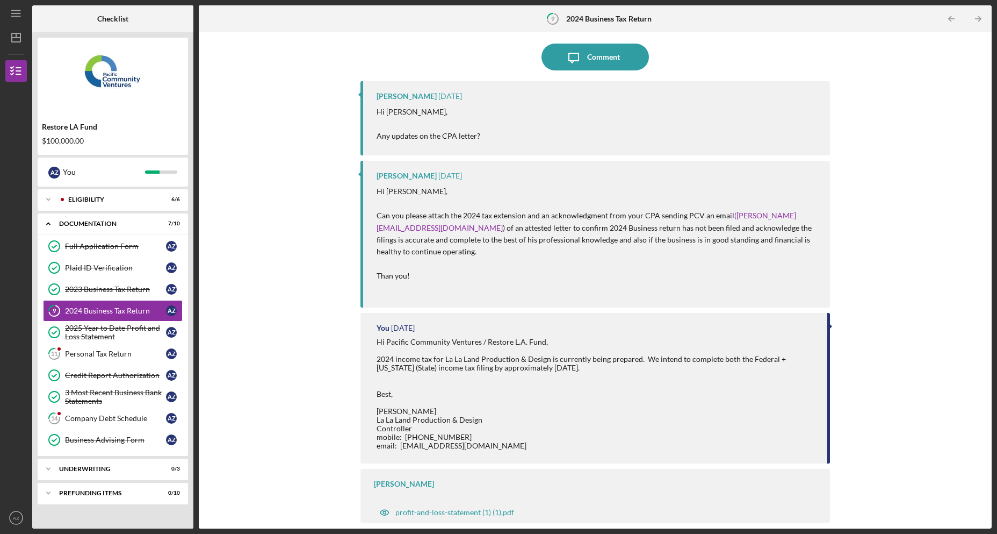
click at [911, 141] on div "Icon/Upload Upload Request Icon/Message Comment [PERSON_NAME] [DATE] Hi [PERSON…" at bounding box center [595, 280] width 782 height 485
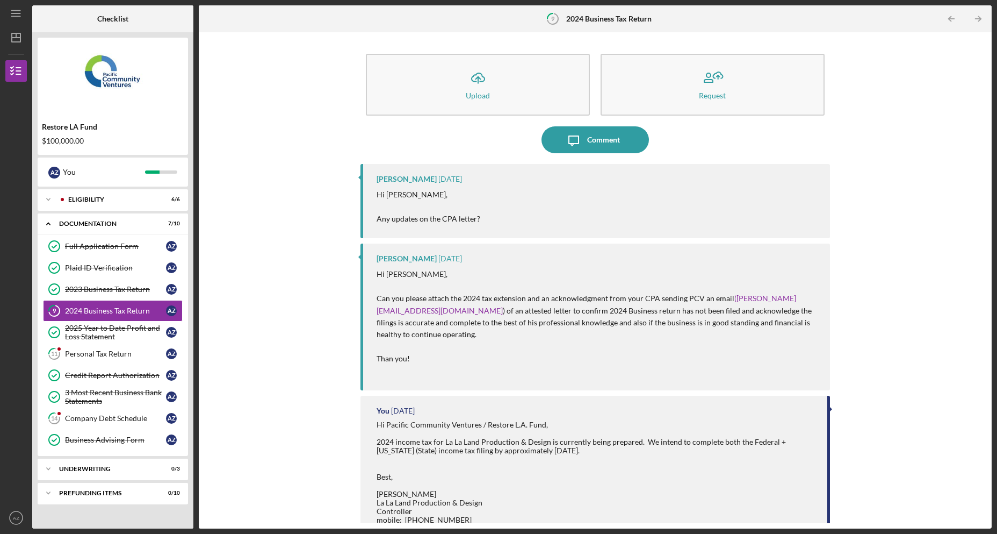
scroll to position [83, 0]
